Goal: Task Accomplishment & Management: Manage account settings

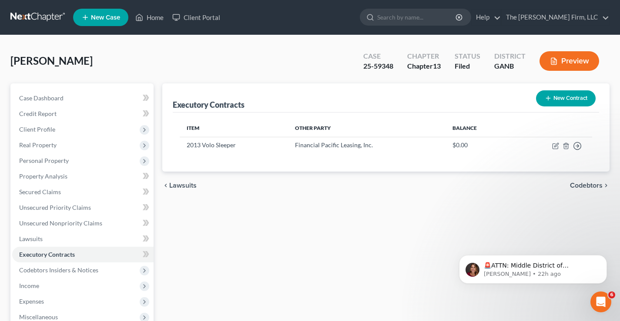
click at [40, 20] on link at bounding box center [38, 18] width 56 height 16
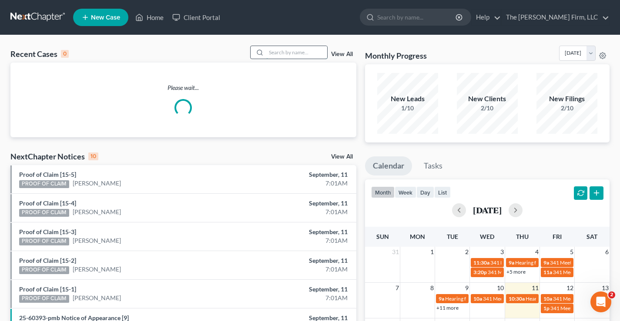
click at [277, 50] on input "search" at bounding box center [296, 52] width 61 height 13
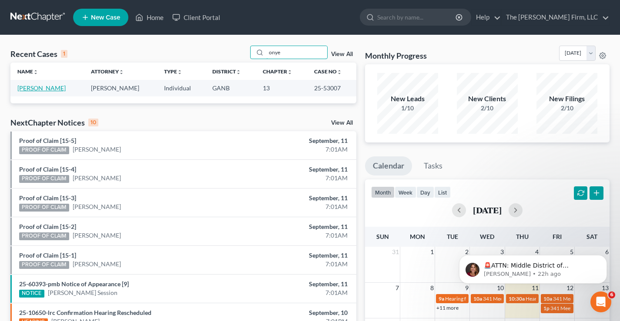
type input "onye"
click at [45, 87] on link "Onyegbula, Anthony" at bounding box center [41, 87] width 48 height 7
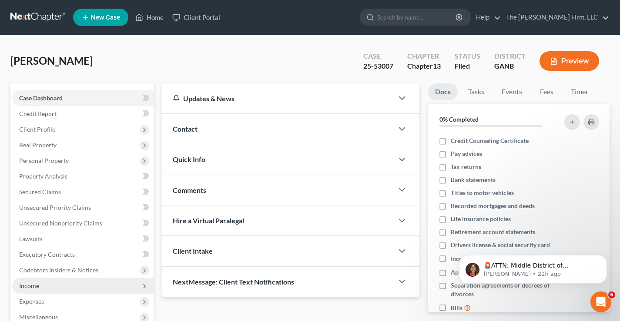
click at [29, 286] on span "Income" at bounding box center [29, 285] width 20 height 7
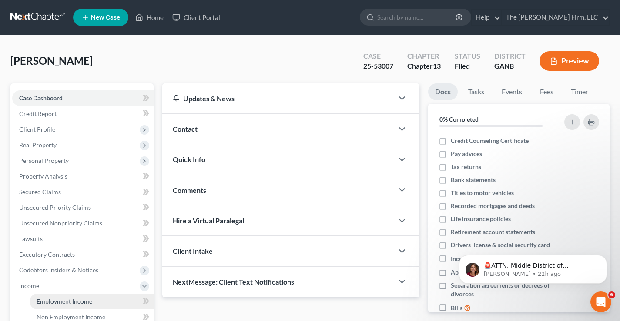
click at [49, 303] on span "Employment Income" at bounding box center [65, 301] width 56 height 7
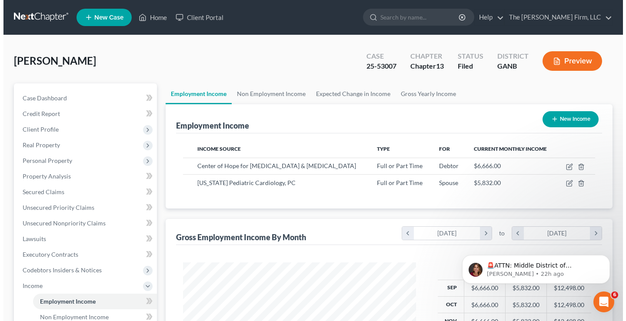
scroll to position [156, 251]
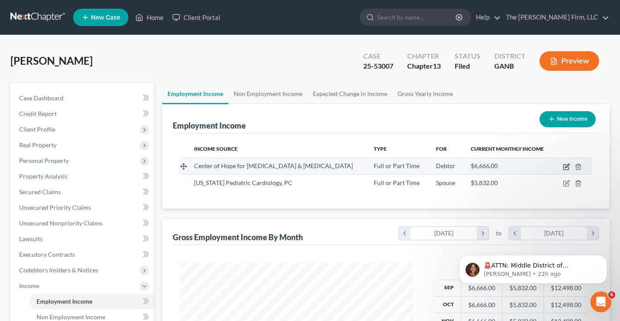
click at [567, 167] on icon "button" at bounding box center [567, 166] width 4 height 4
select select "0"
select select "10"
select select "0"
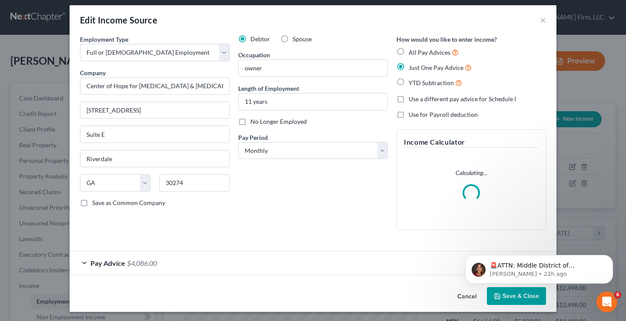
scroll to position [7, 0]
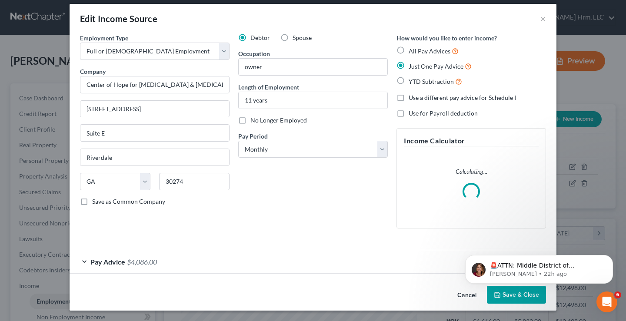
click at [131, 262] on span "$4,086.00" at bounding box center [142, 262] width 30 height 8
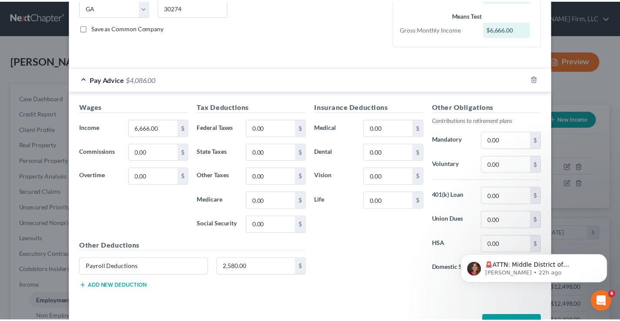
scroll to position [210, 0]
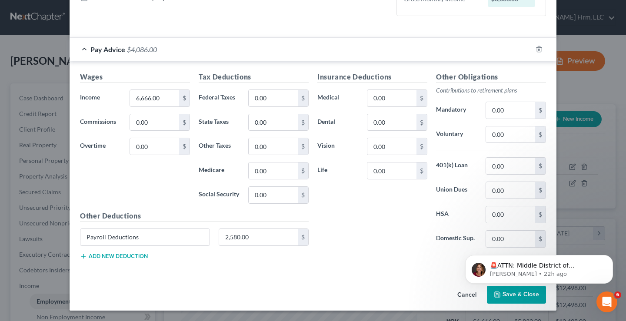
click at [310, 276] on div "Employment Type * Select Full or Part Time Employment Self Employment Company *…" at bounding box center [313, 56] width 487 height 453
click at [529, 299] on button "Save & Close" at bounding box center [516, 295] width 59 height 18
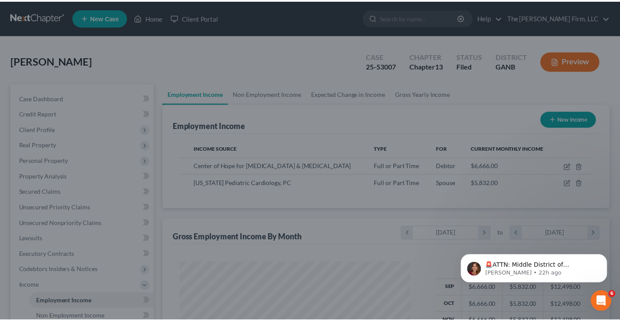
scroll to position [434748, 434653]
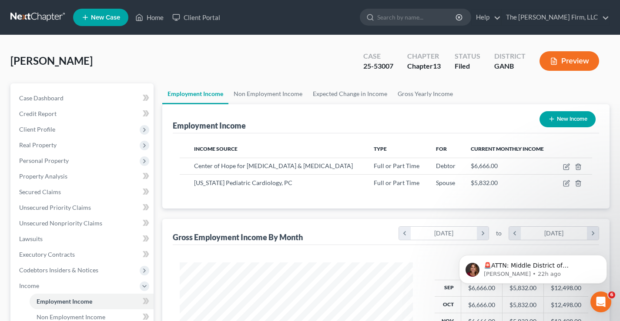
click at [320, 56] on div "Onyegbula, Anthony Upgraded Case 25-53007 Chapter Chapter 13 Status Filed Distr…" at bounding box center [309, 65] width 599 height 38
click at [281, 60] on div "Onyegbula, Anthony Upgraded Case 25-53007 Chapter Chapter 13 Status Filed Distr…" at bounding box center [309, 65] width 599 height 38
click at [306, 64] on div "Onyegbula, Anthony Upgraded Case 25-53007 Chapter Chapter 13 Status Filed Distr…" at bounding box center [309, 65] width 599 height 38
click at [268, 93] on link "Non Employment Income" at bounding box center [267, 94] width 79 height 21
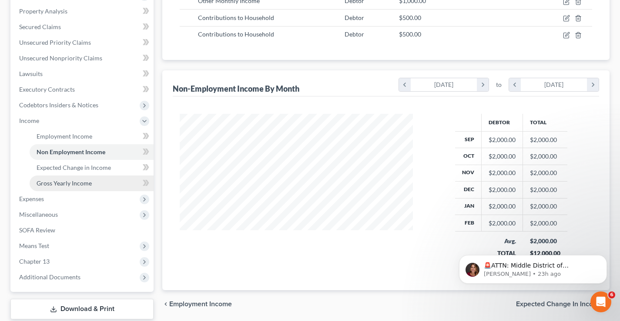
scroll to position [219, 0]
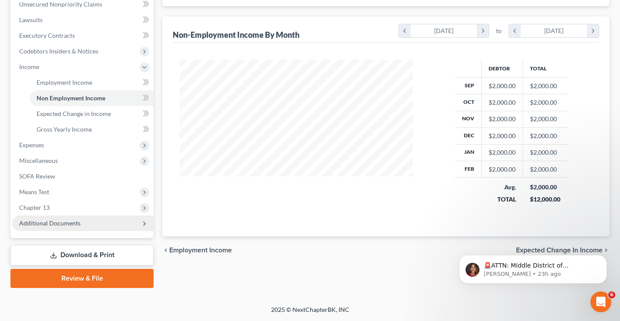
click at [56, 224] on span "Additional Documents" at bounding box center [49, 223] width 61 height 7
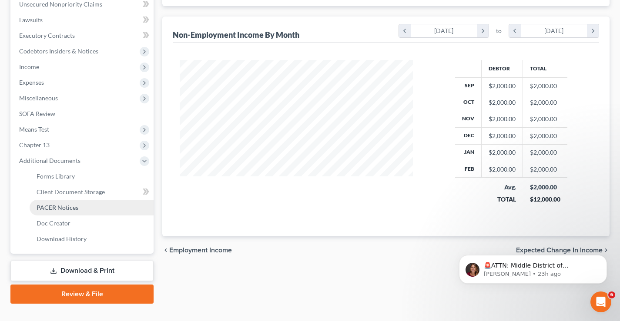
click at [60, 210] on span "PACER Notices" at bounding box center [58, 207] width 42 height 7
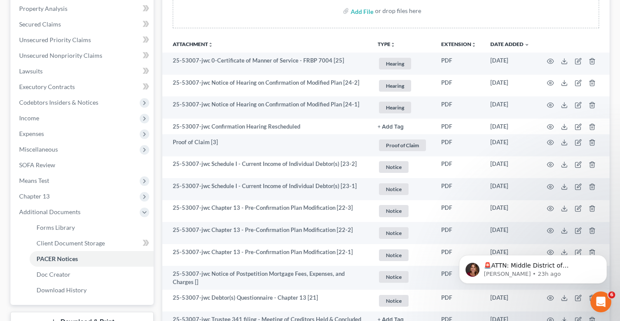
scroll to position [217, 0]
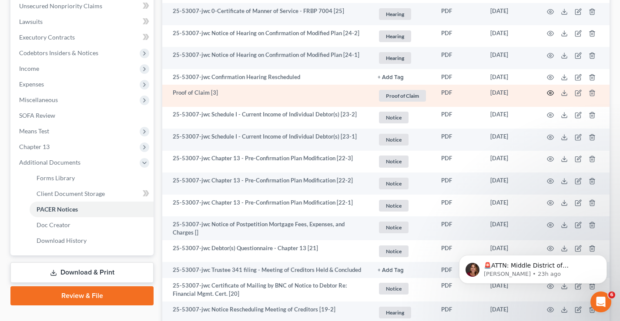
click at [550, 92] on icon "button" at bounding box center [550, 93] width 7 height 7
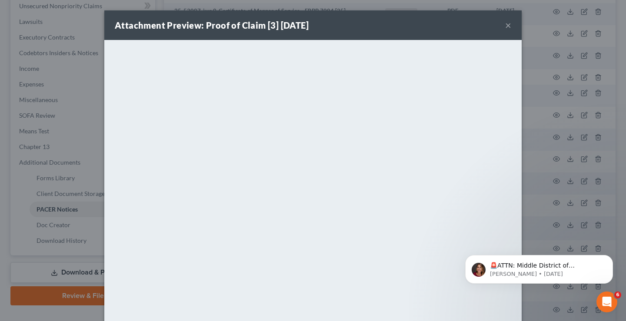
click at [505, 25] on button "×" at bounding box center [508, 25] width 6 height 10
